Goal: Contribute content: Contribute content

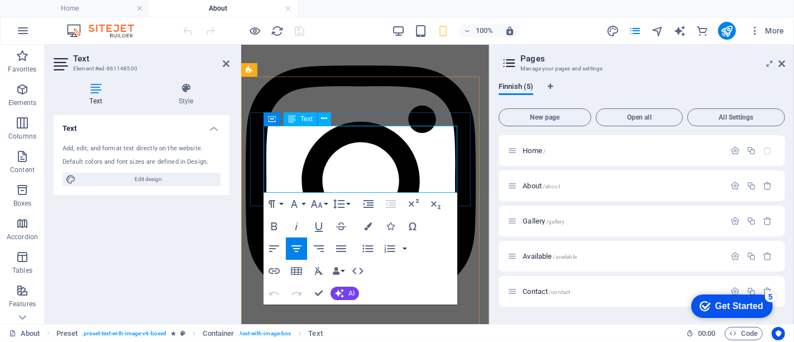
click at [226, 59] on icon at bounding box center [226, 63] width 7 height 9
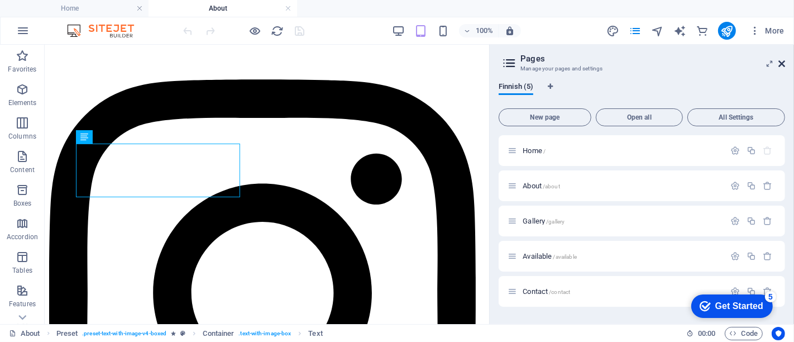
click at [781, 62] on icon at bounding box center [782, 63] width 7 height 9
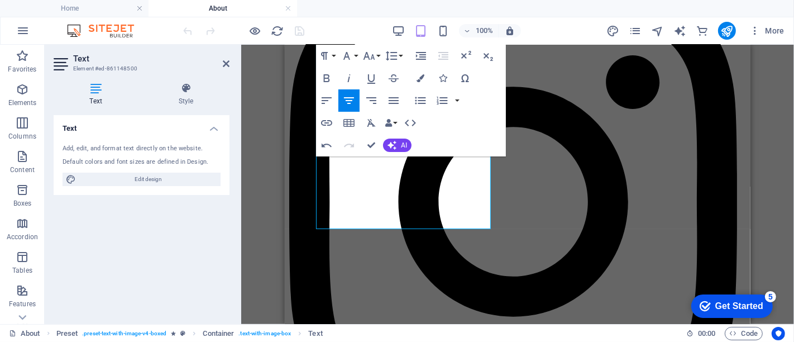
scroll to position [107, 0]
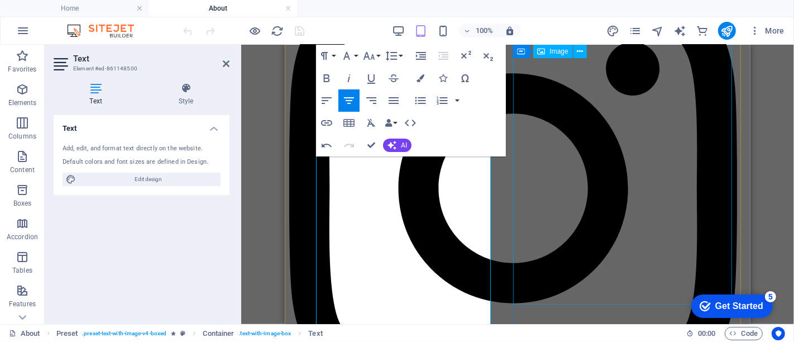
scroll to position [131, 0]
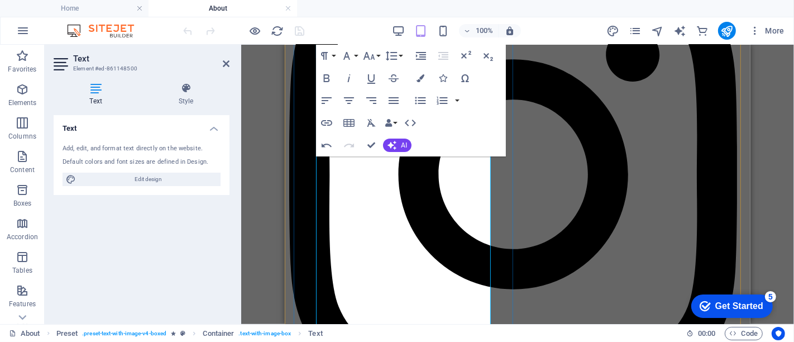
drag, startPoint x: 736, startPoint y: 369, endPoint x: 453, endPoint y: 311, distance: 288.6
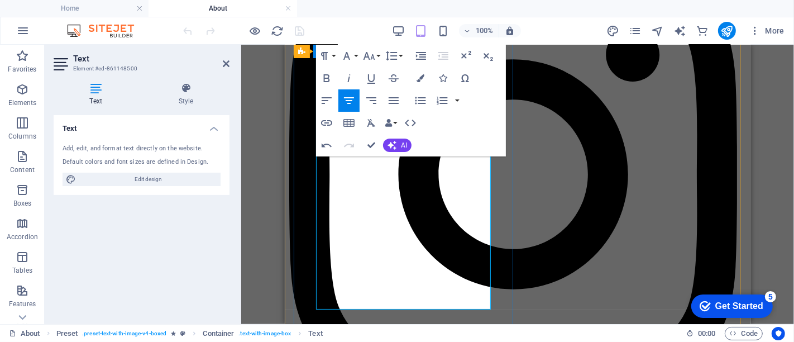
drag, startPoint x: 453, startPoint y: 307, endPoint x: 458, endPoint y: 318, distance: 12.0
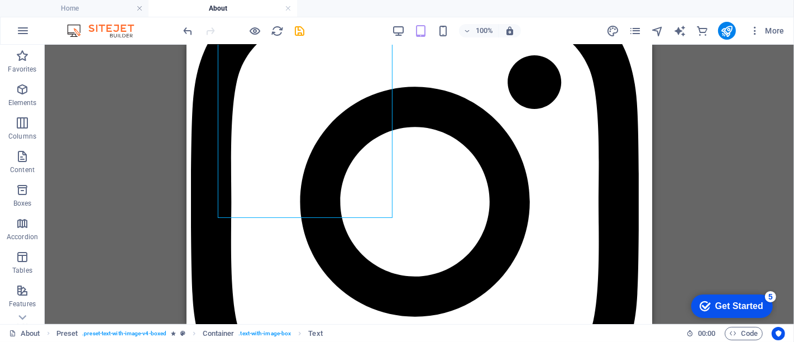
scroll to position [101, 0]
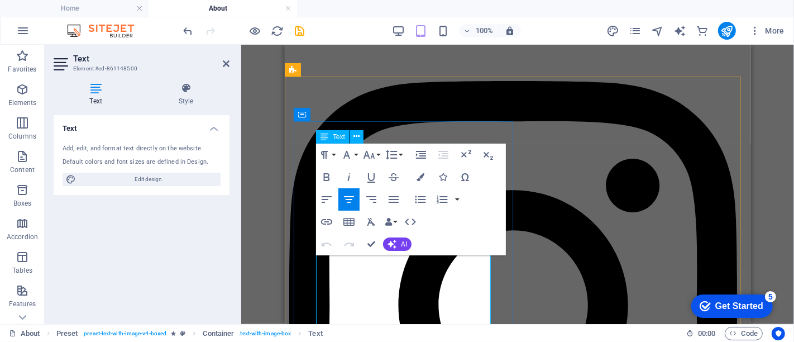
click at [223, 55] on h2 "Text" at bounding box center [151, 59] width 156 height 10
click at [226, 65] on icon at bounding box center [226, 63] width 7 height 9
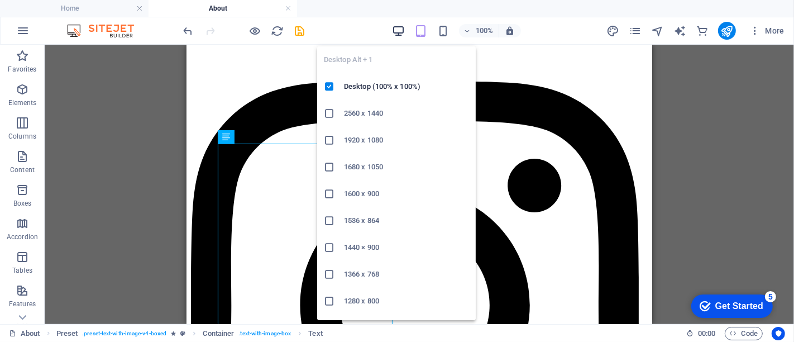
click at [398, 34] on icon "button" at bounding box center [398, 31] width 13 height 13
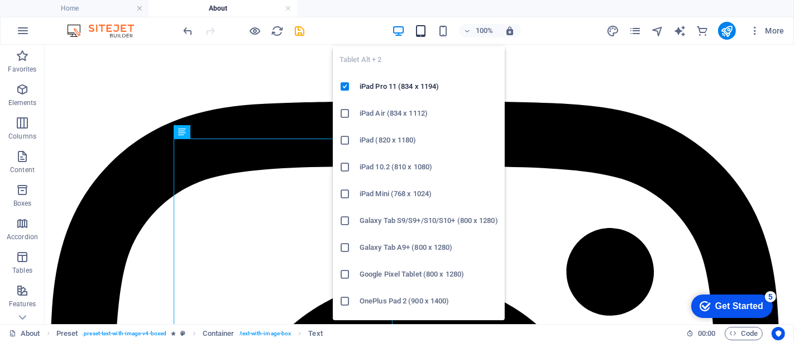
click at [423, 29] on icon "button" at bounding box center [421, 31] width 13 height 13
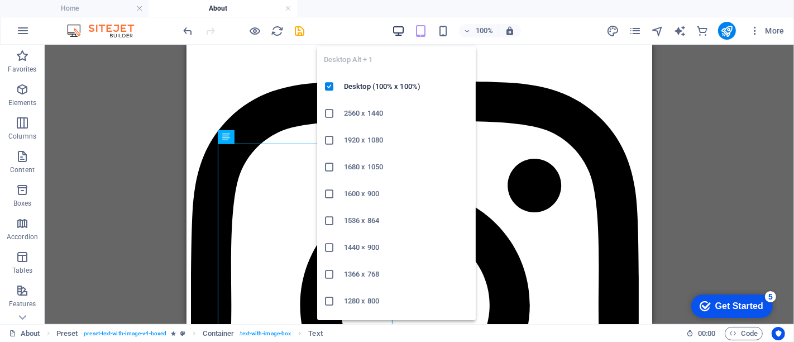
click at [398, 30] on icon "button" at bounding box center [398, 31] width 13 height 13
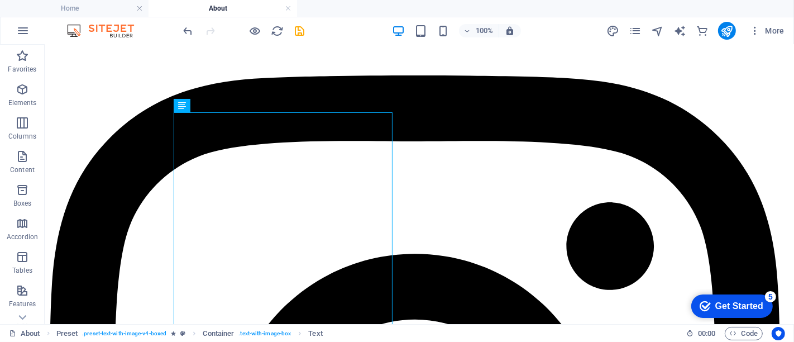
scroll to position [67, 0]
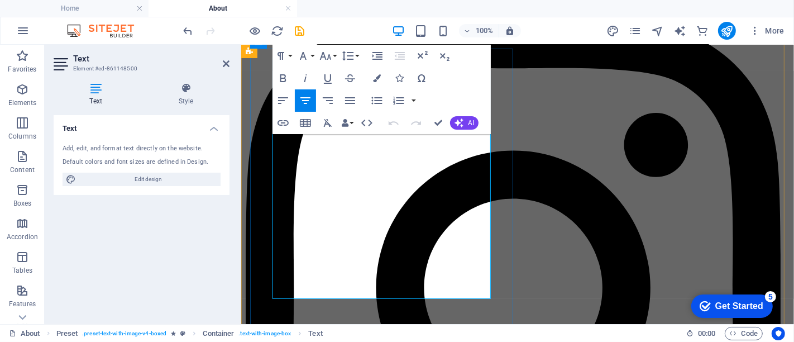
click at [227, 67] on icon at bounding box center [226, 63] width 7 height 9
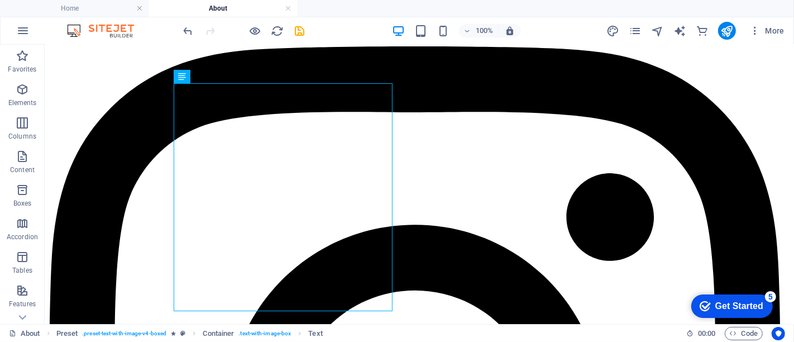
scroll to position [0, 0]
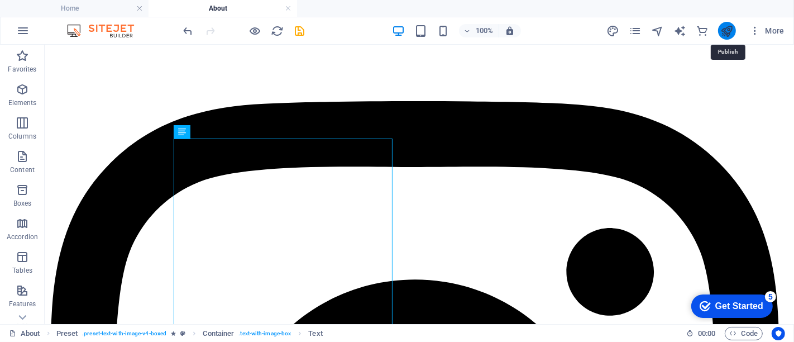
click at [730, 31] on icon "publish" at bounding box center [727, 31] width 13 height 13
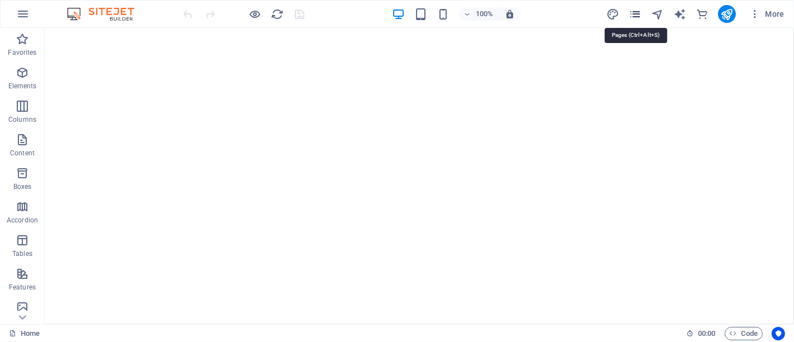
click at [634, 15] on icon "pages" at bounding box center [635, 14] width 13 height 13
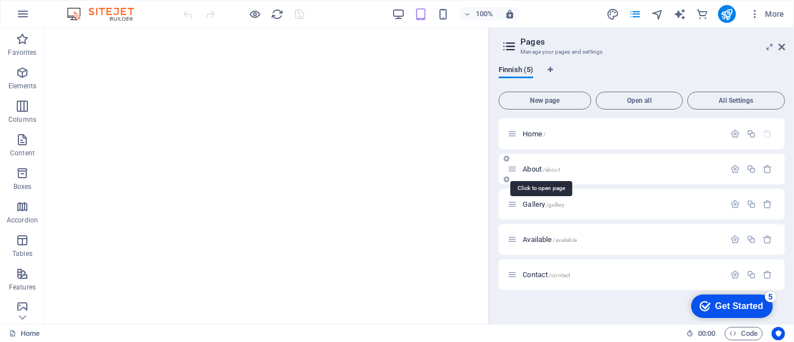
click at [528, 168] on span "About /about" at bounding box center [541, 169] width 37 height 8
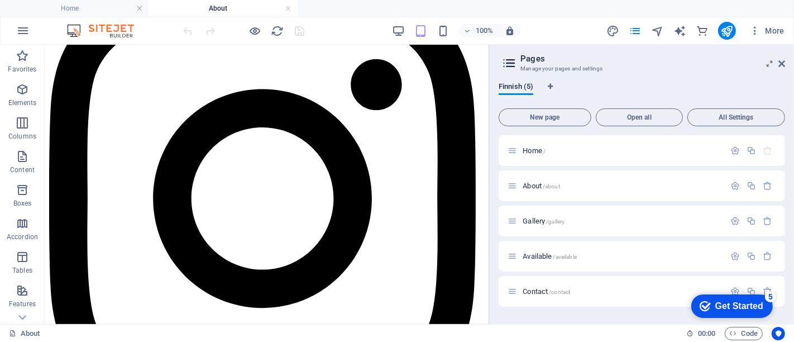
scroll to position [97, 0]
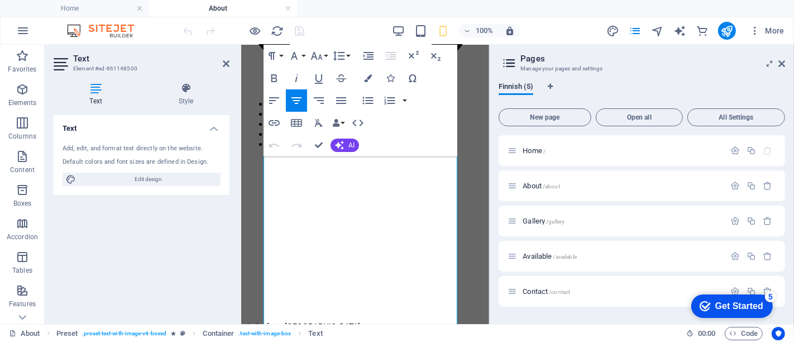
scroll to position [263, 0]
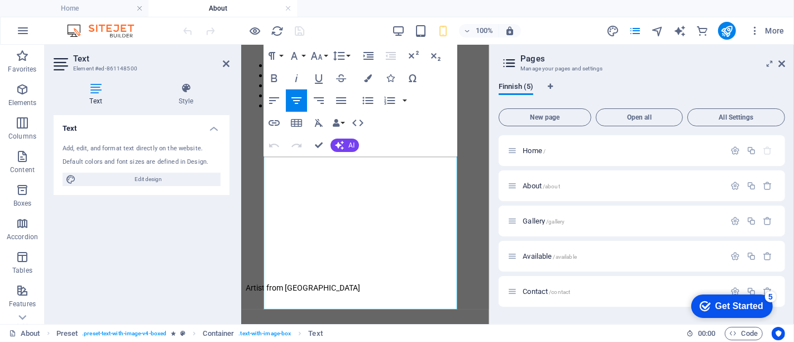
drag, startPoint x: 484, startPoint y: 74, endPoint x: 732, endPoint y: 192, distance: 274.6
click at [223, 63] on icon at bounding box center [226, 63] width 7 height 9
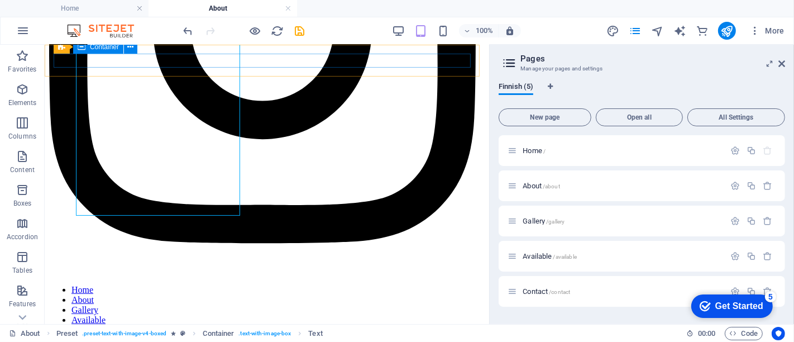
scroll to position [196, 0]
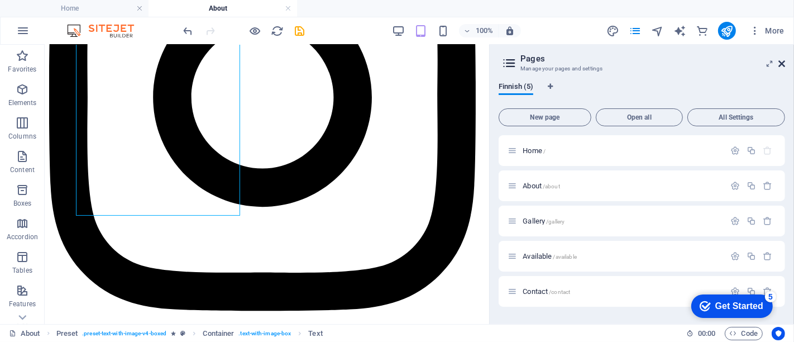
click at [783, 64] on icon at bounding box center [782, 63] width 7 height 9
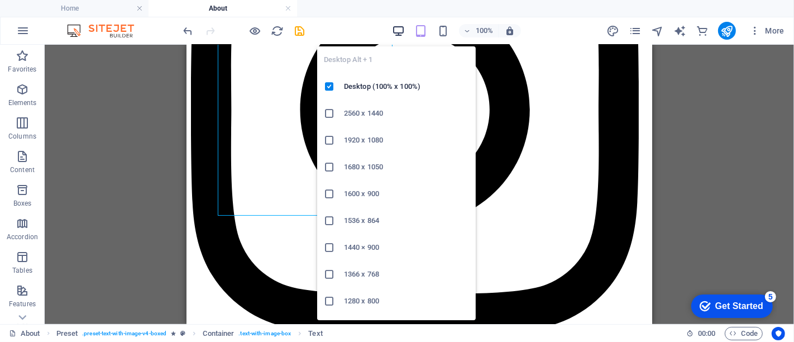
click at [403, 28] on icon "button" at bounding box center [398, 31] width 13 height 13
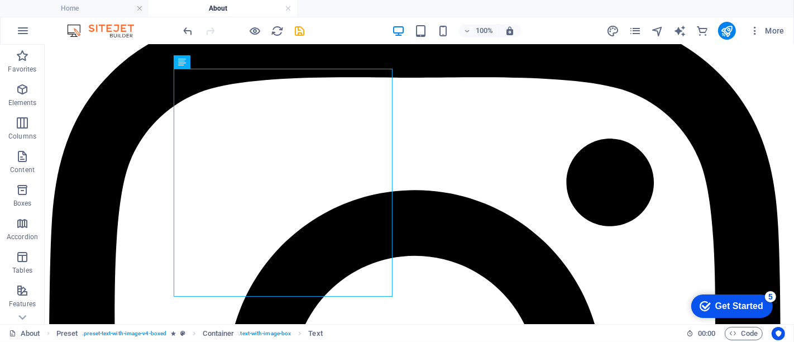
scroll to position [92, 0]
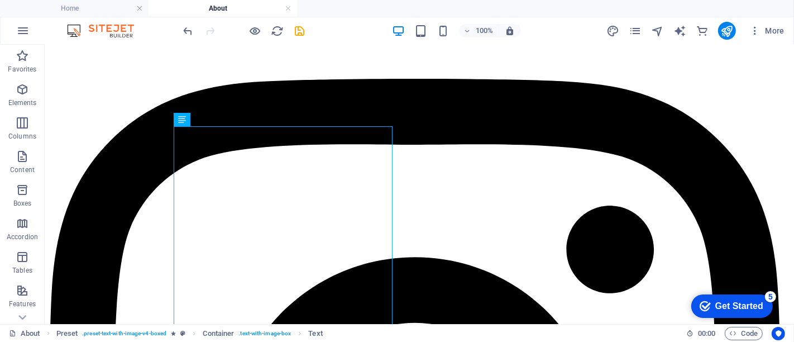
scroll to position [9, 0]
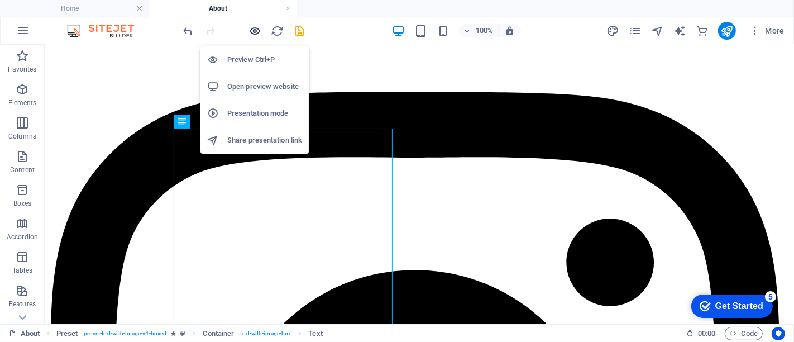
click at [253, 32] on icon "button" at bounding box center [255, 31] width 13 height 13
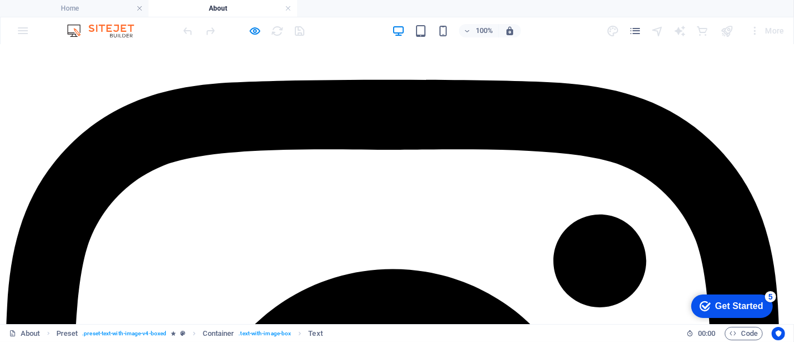
scroll to position [0, 0]
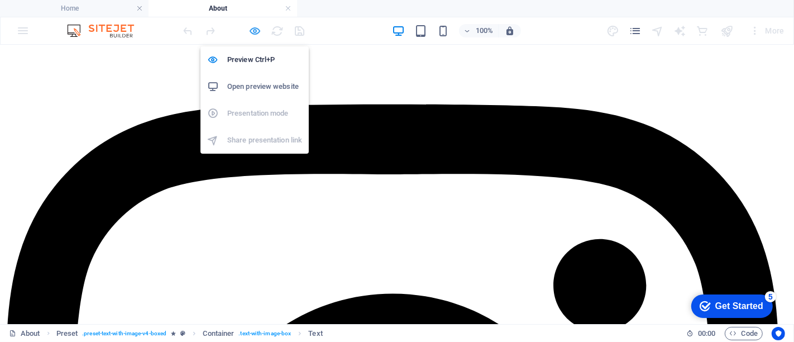
click at [258, 28] on icon "button" at bounding box center [255, 31] width 13 height 13
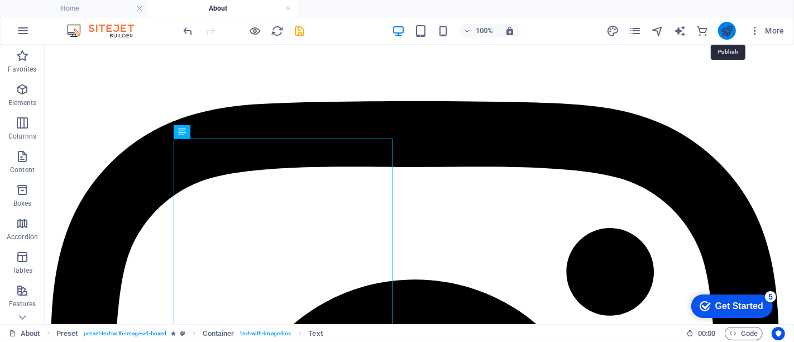
click at [723, 26] on icon "publish" at bounding box center [727, 31] width 13 height 13
